Goal: Information Seeking & Learning: Learn about a topic

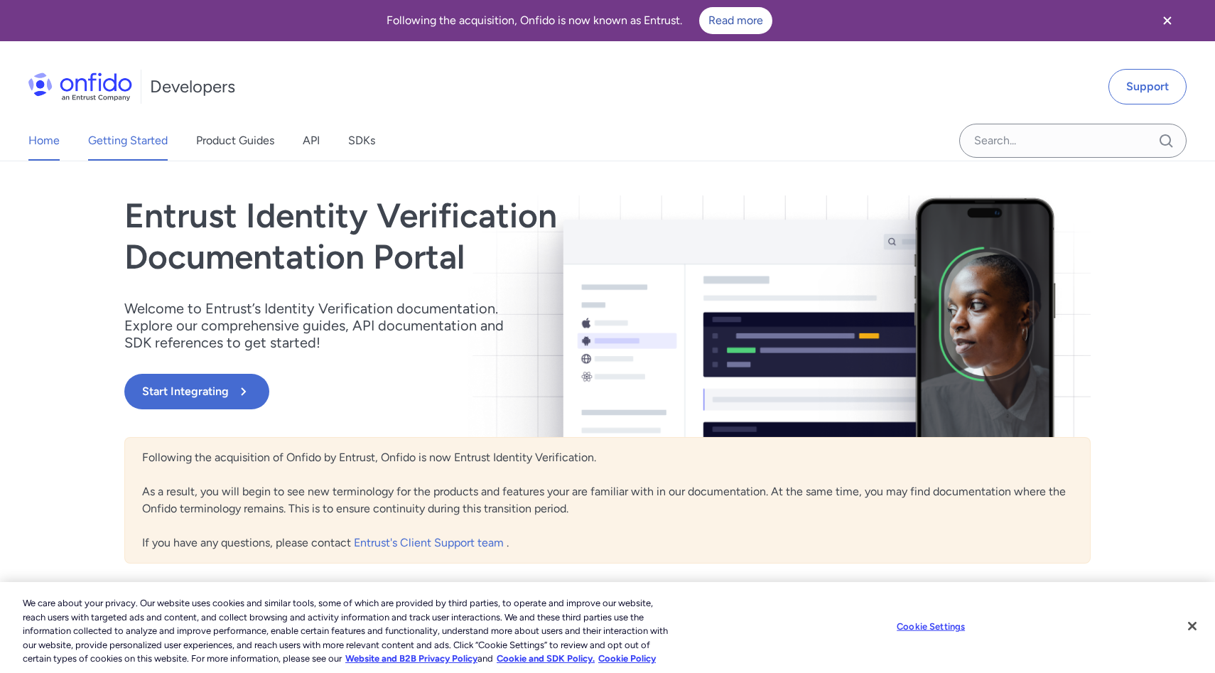
click at [146, 134] on link "Getting Started" at bounding box center [128, 141] width 80 height 40
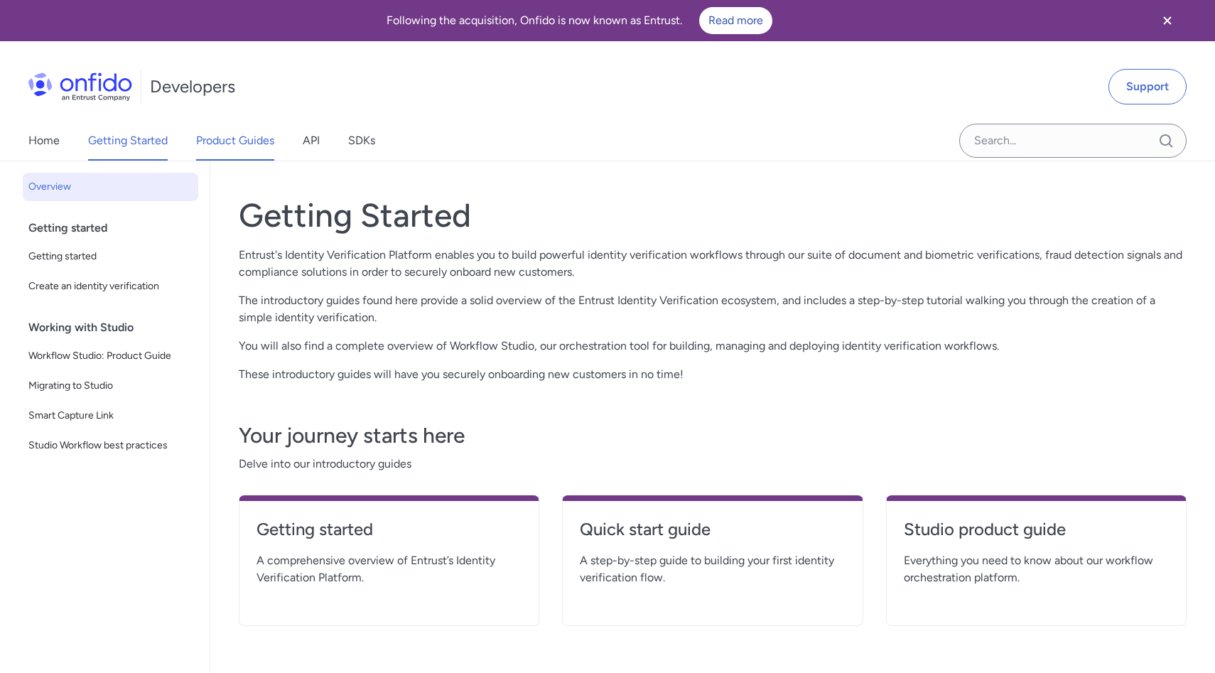
click at [217, 147] on link "Product Guides" at bounding box center [235, 141] width 78 height 40
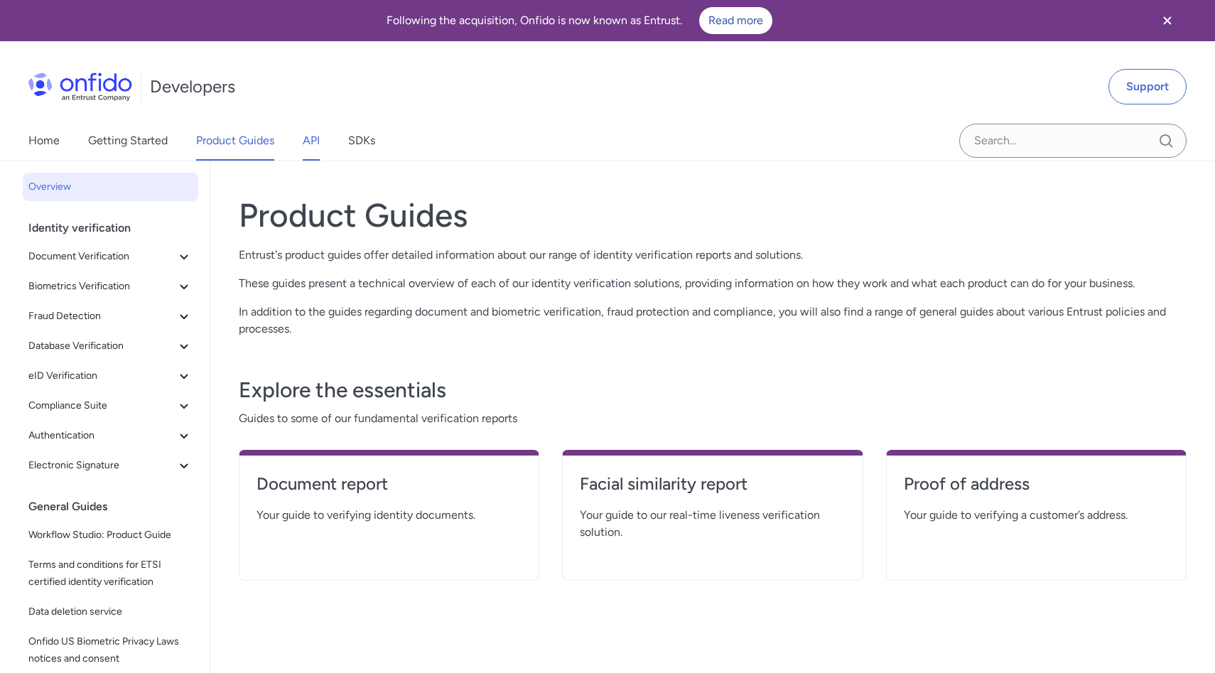
click at [315, 143] on link "API" at bounding box center [311, 141] width 17 height 40
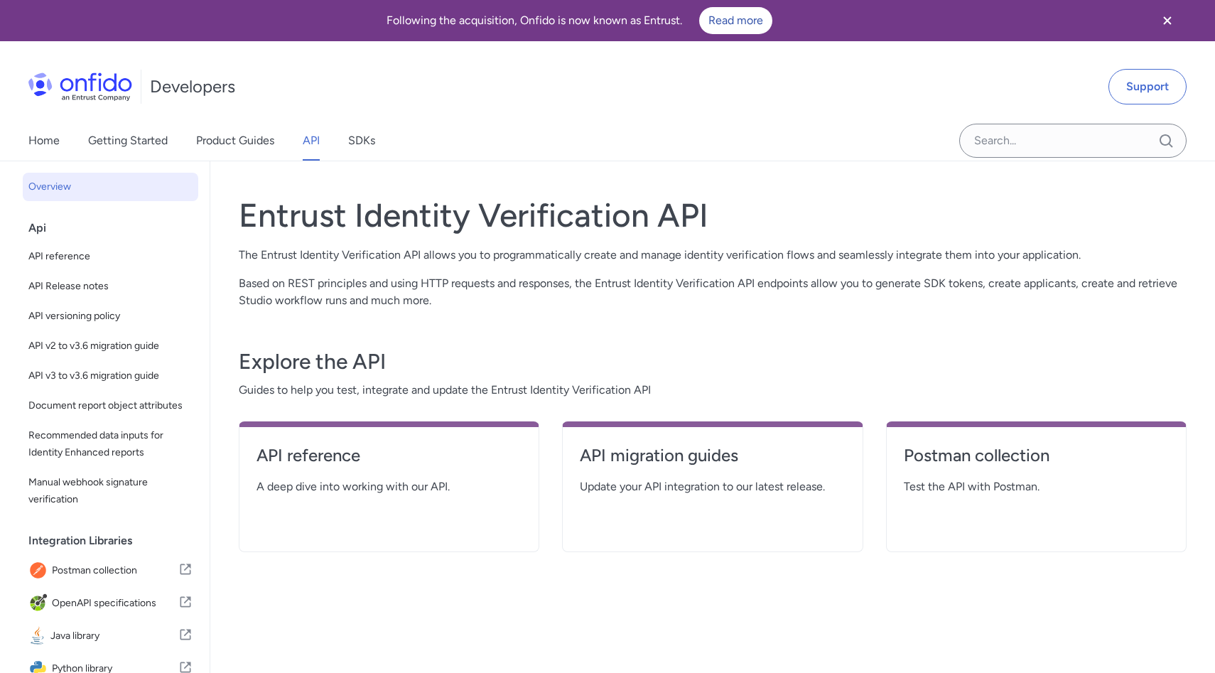
click at [385, 141] on div "Home Getting Started Product Guides API SDKs" at bounding box center [216, 141] width 432 height 40
click at [372, 139] on link "SDKs" at bounding box center [361, 141] width 27 height 40
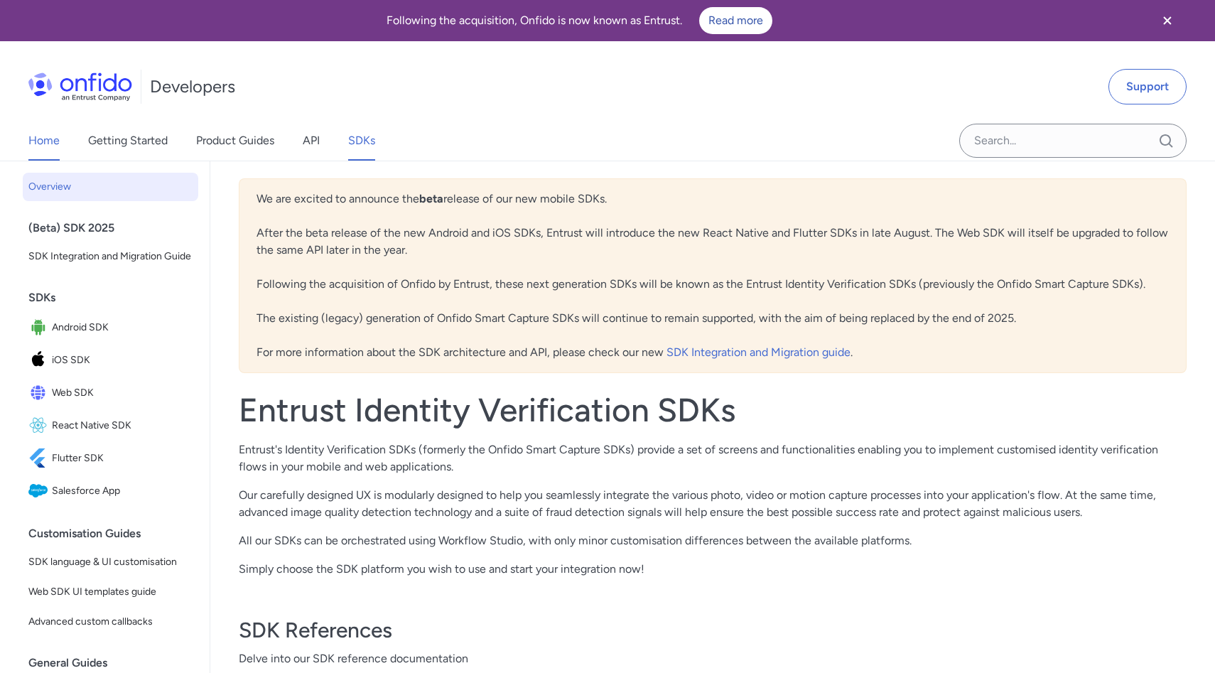
click at [53, 140] on link "Home" at bounding box center [43, 141] width 31 height 40
